Goal: Use online tool/utility: Use online tool/utility

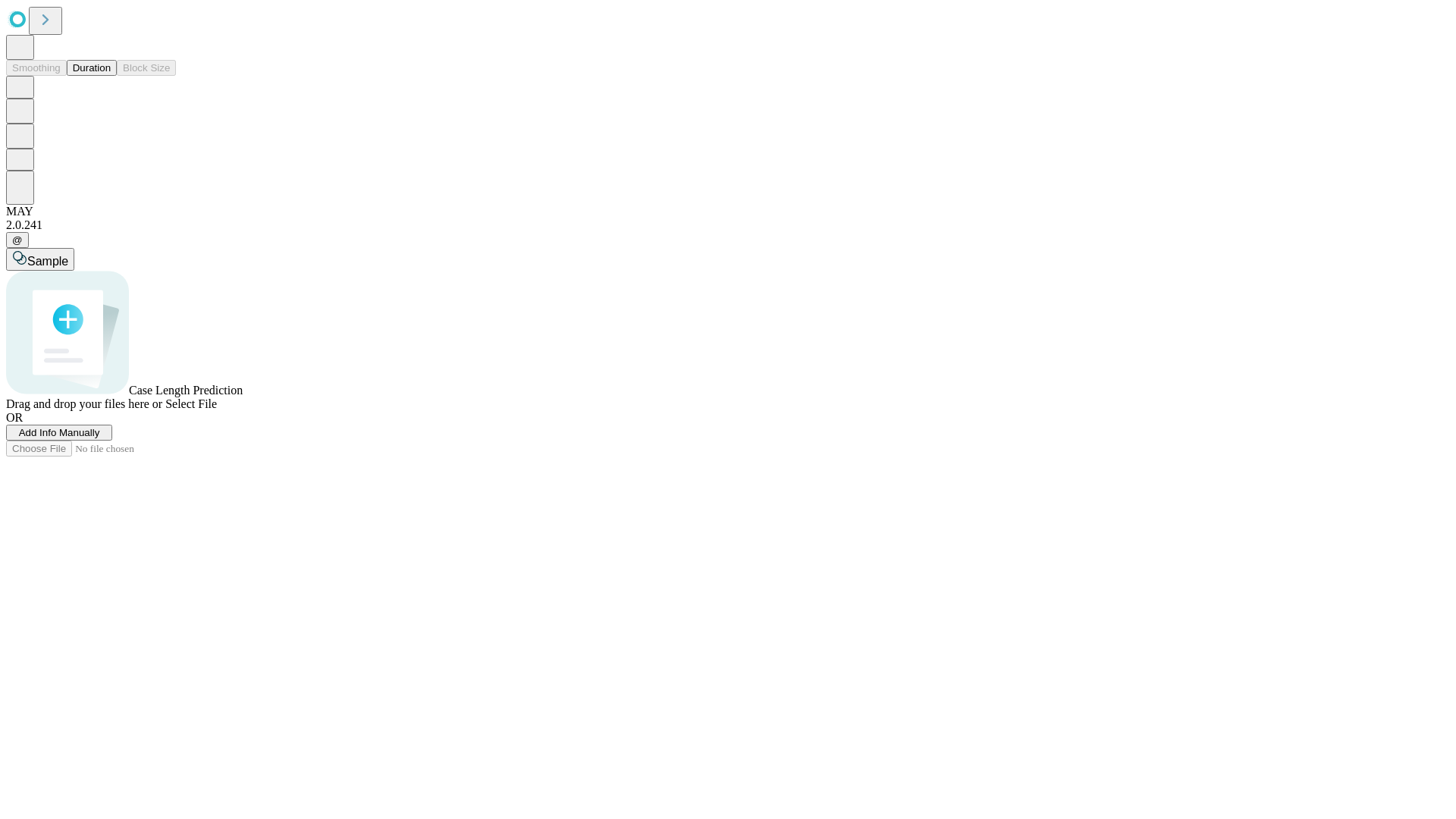
click at [111, 75] on button "Duration" at bounding box center [91, 68] width 50 height 16
click at [69, 255] on span "Sample" at bounding box center [48, 261] width 41 height 13
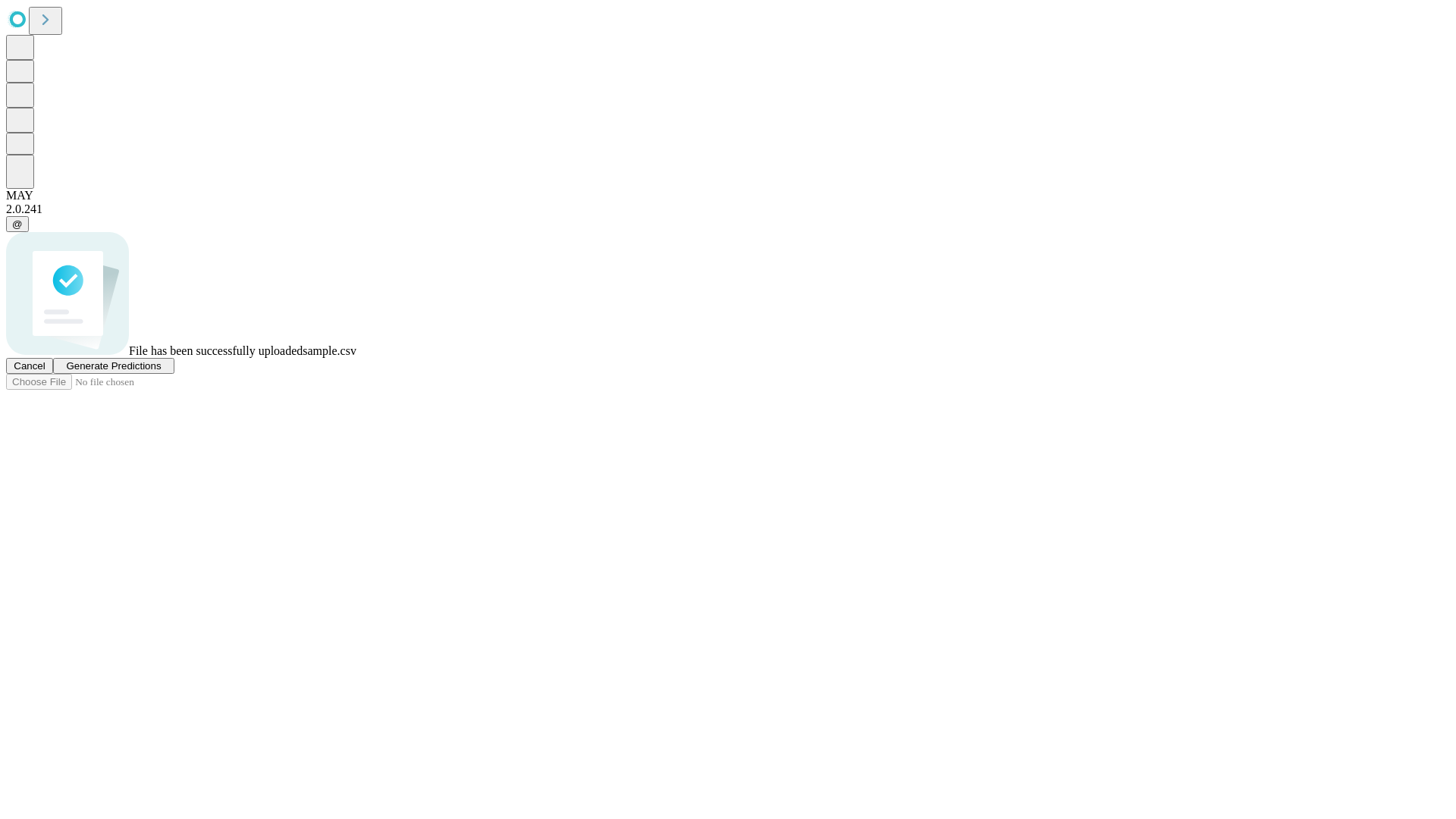
click at [161, 371] on span "Generate Predictions" at bounding box center [113, 366] width 95 height 12
